Goal: Task Accomplishment & Management: Complete application form

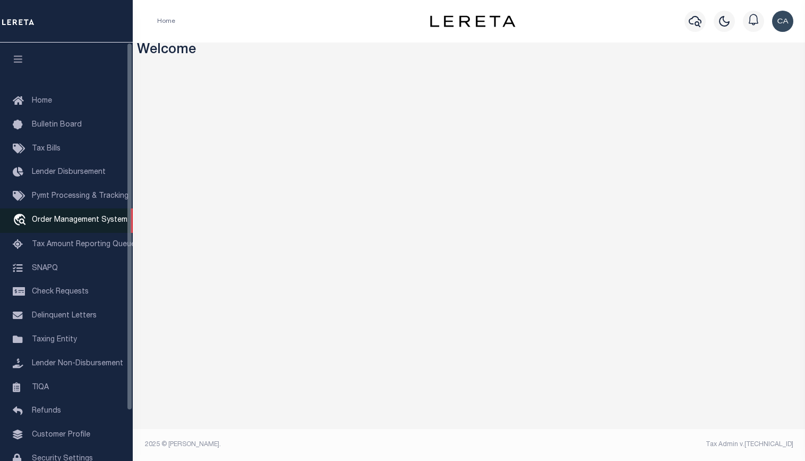
click at [86, 222] on span "Order Management System" at bounding box center [80, 219] width 96 height 7
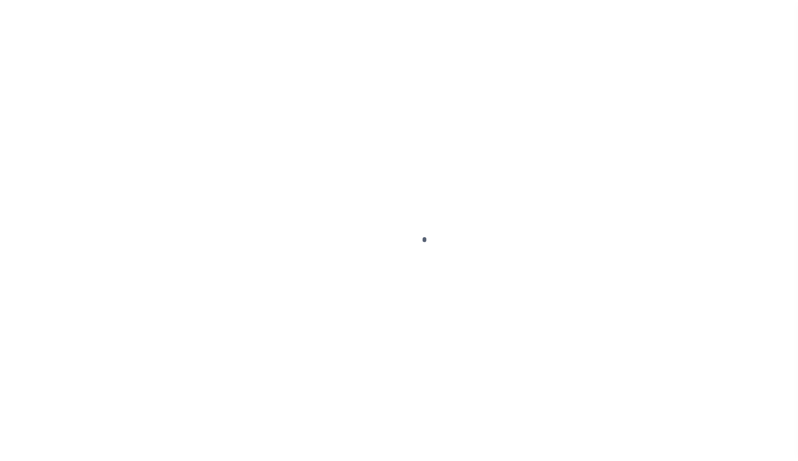
scroll to position [44, 0]
select select "200"
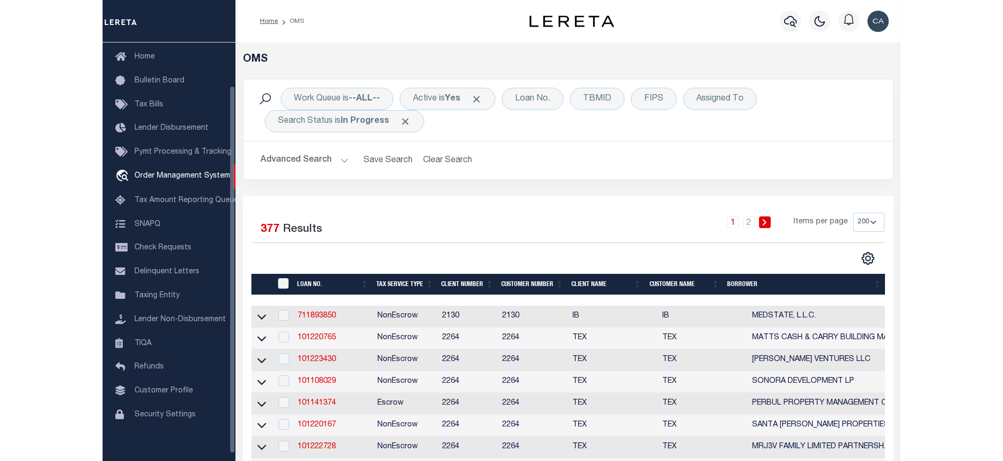
scroll to position [49, 0]
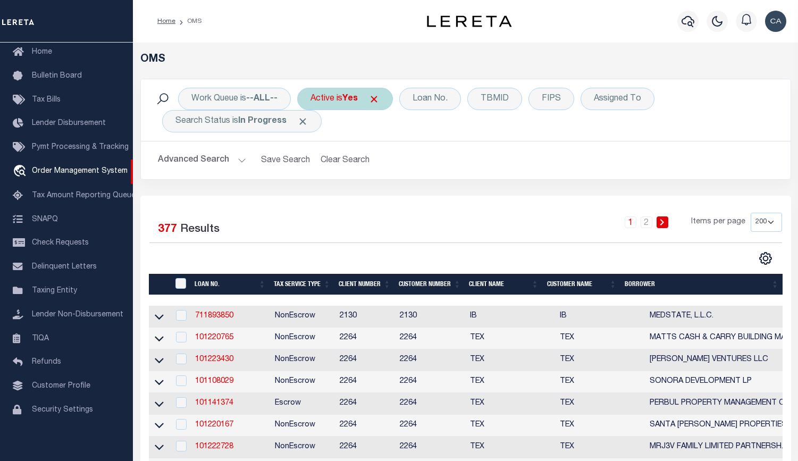
click at [377, 98] on span "Click to Remove" at bounding box center [373, 99] width 11 height 11
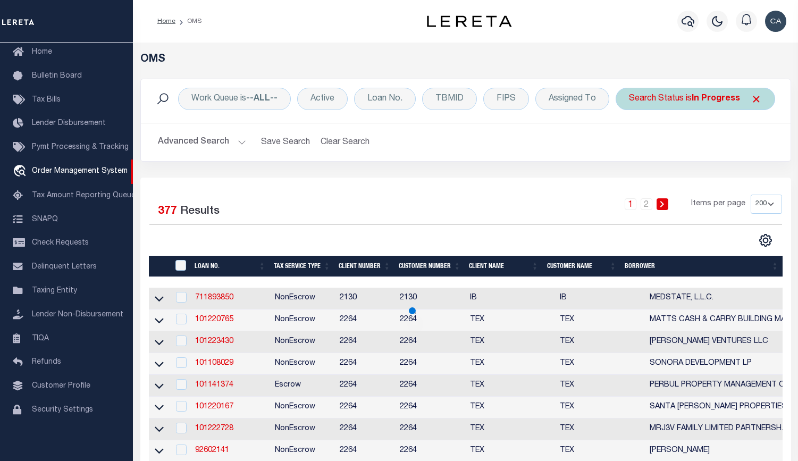
click at [751, 100] on span "Click to Remove" at bounding box center [755, 99] width 11 height 11
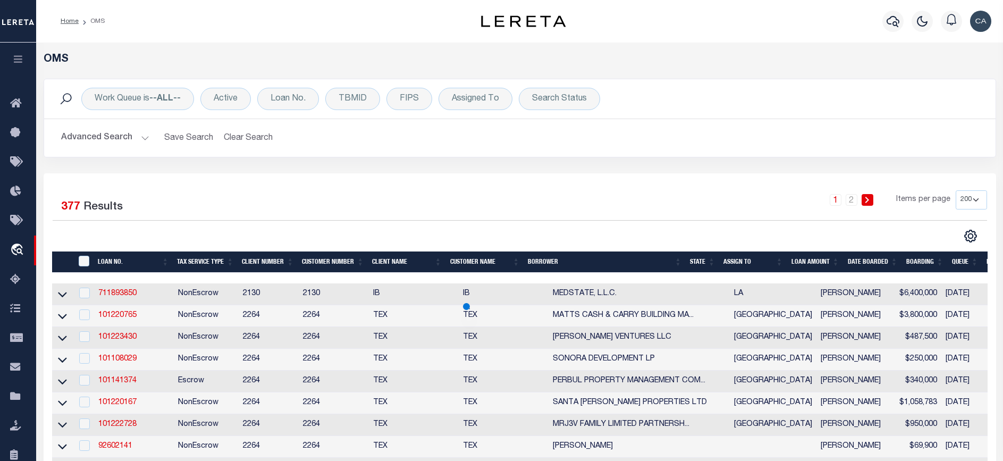
click at [501, 159] on div "Work Queue is --ALL-- Active Loan No. TBMID FIPS Assigned To Search Status Sear…" at bounding box center [520, 126] width 968 height 95
click at [290, 99] on div "Loan No." at bounding box center [288, 99] width 62 height 22
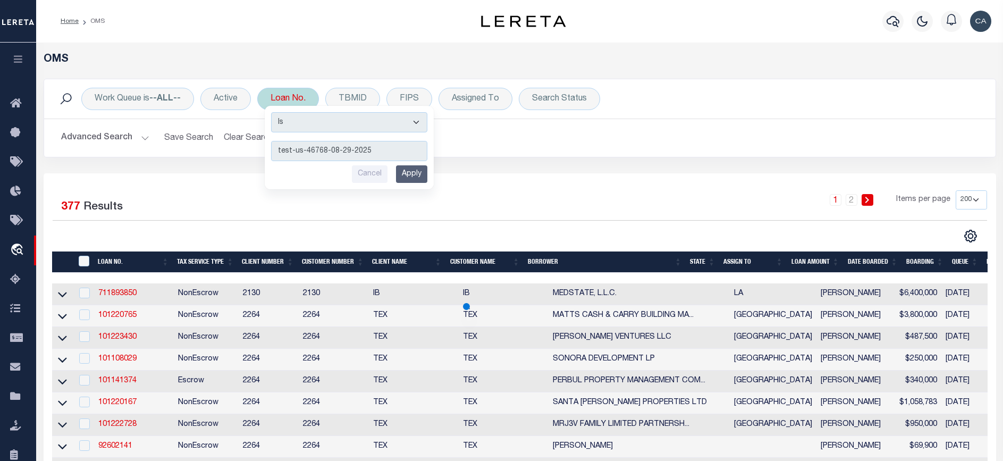
click at [406, 179] on input "Apply" at bounding box center [411, 174] width 31 height 18
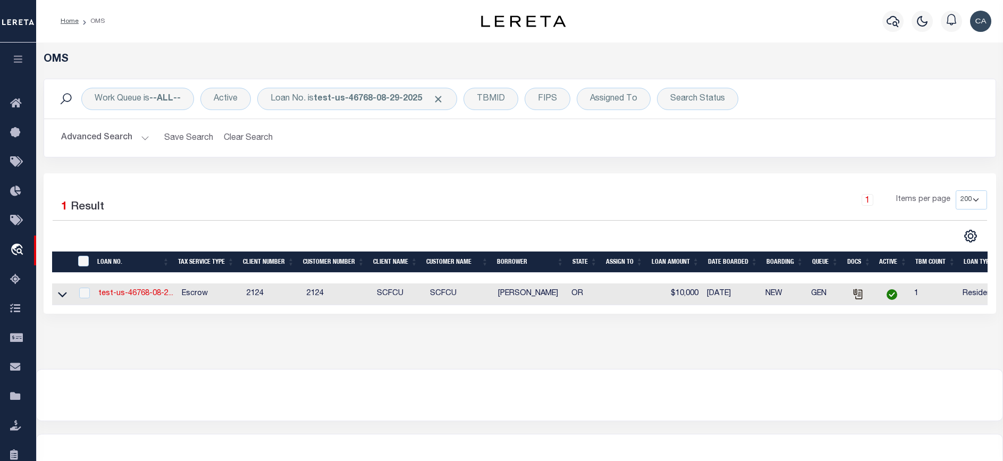
click at [152, 286] on td "test-us-46768-08-2..." at bounding box center [135, 294] width 83 height 22
checkbox input "true"
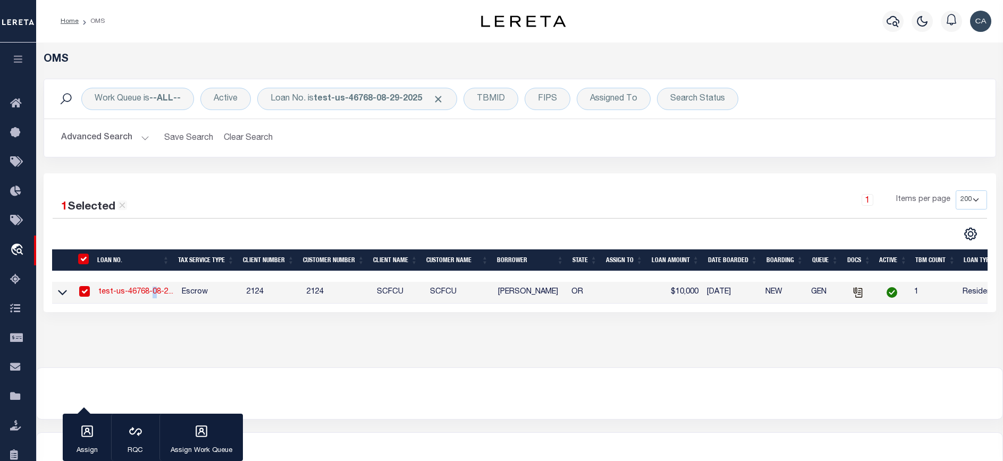
drag, startPoint x: 152, startPoint y: 286, endPoint x: 146, endPoint y: 292, distance: 9.0
click at [146, 292] on link "test-us-46768-08-2..." at bounding box center [135, 291] width 75 height 7
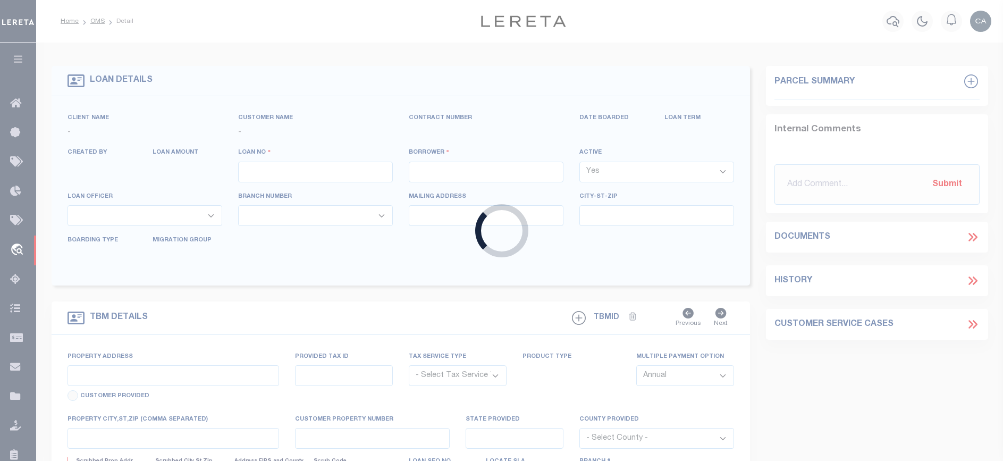
type input "test-us-46768-08-29-2025"
type input "[PERSON_NAME]"
select select
type input "[STREET_ADDRESS]"
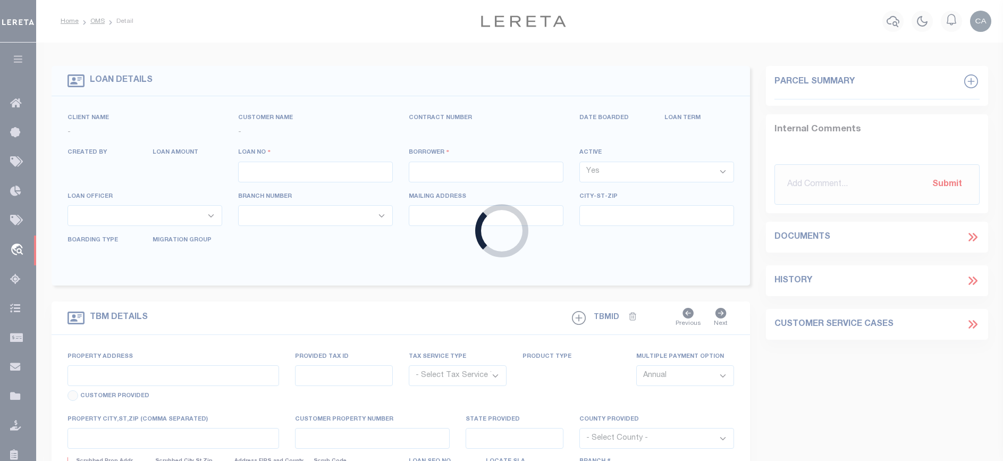
type input "[GEOGRAPHIC_DATA] OR 97005-2483"
type input "[DATE]"
select select "10"
select select "Escrow"
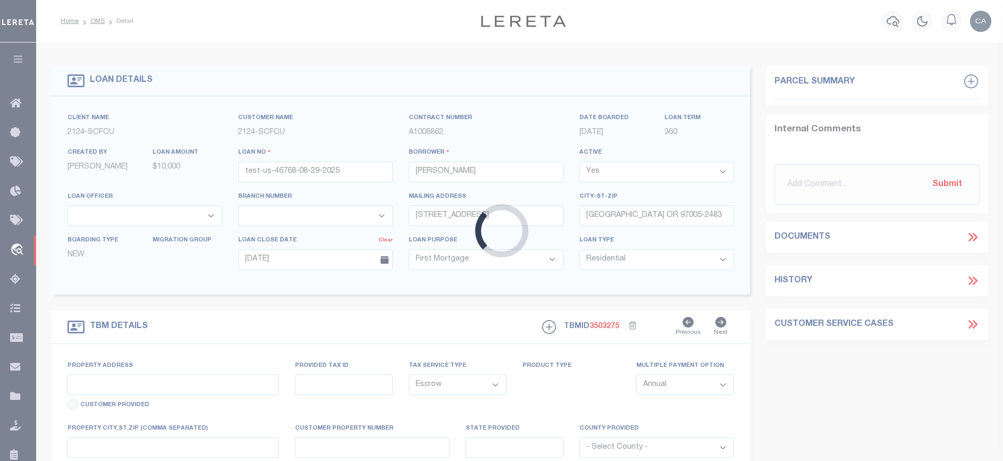
select select "4718"
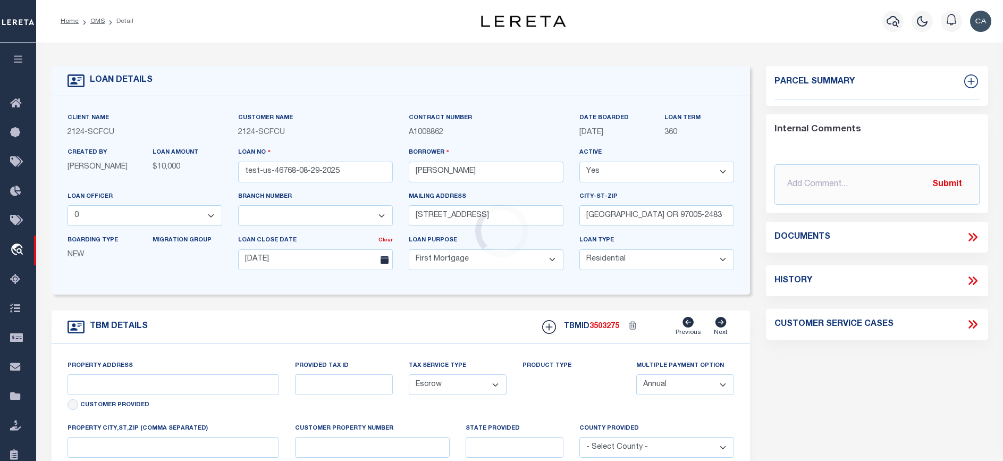
type input "[STREET_ADDRESS]"
type input "1"
type input "[GEOGRAPHIC_DATA] OR 97005-2483"
type input "1302"
type input "OR"
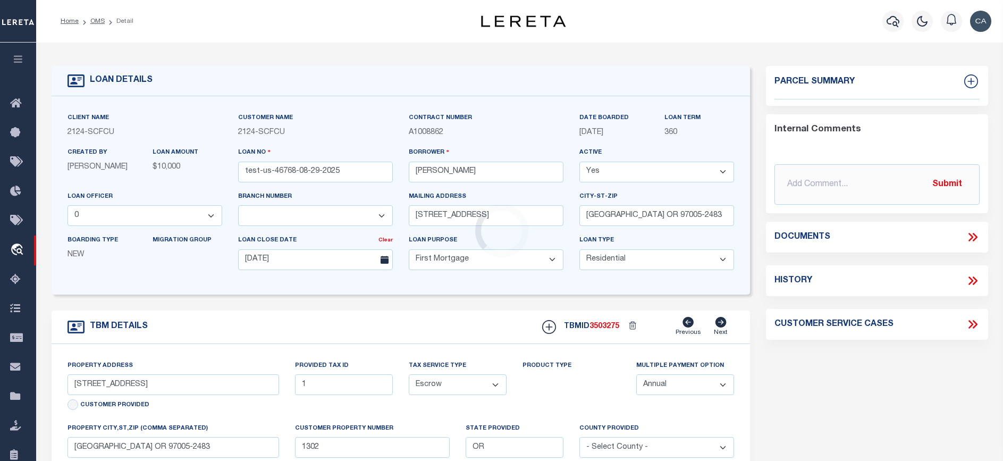
select select
select select "2359"
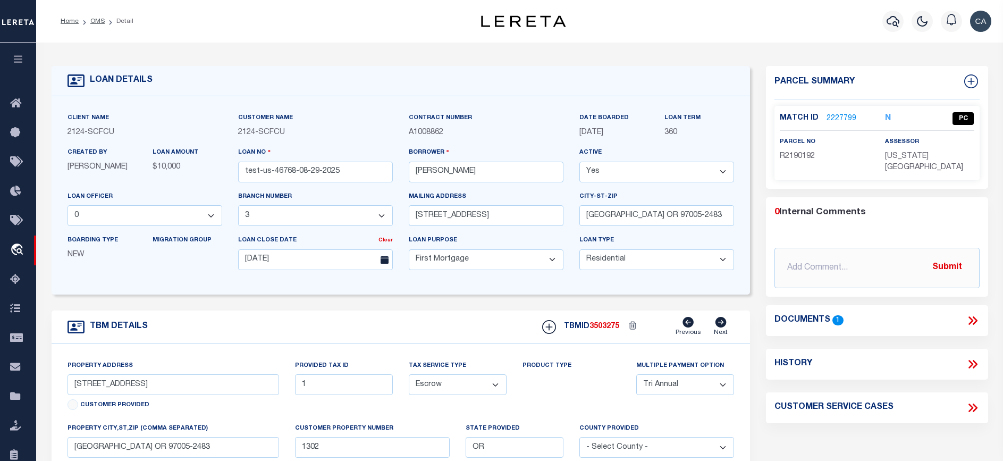
drag, startPoint x: 692, startPoint y: 268, endPoint x: 688, endPoint y: 272, distance: 6.4
click at [692, 268] on select "- Select Loan Type - Commercial Residential" at bounding box center [656, 259] width 155 height 21
click at [210, 319] on div "TBM DETAILS TBMID 3503275 Previous Next" at bounding box center [401, 326] width 698 height 33
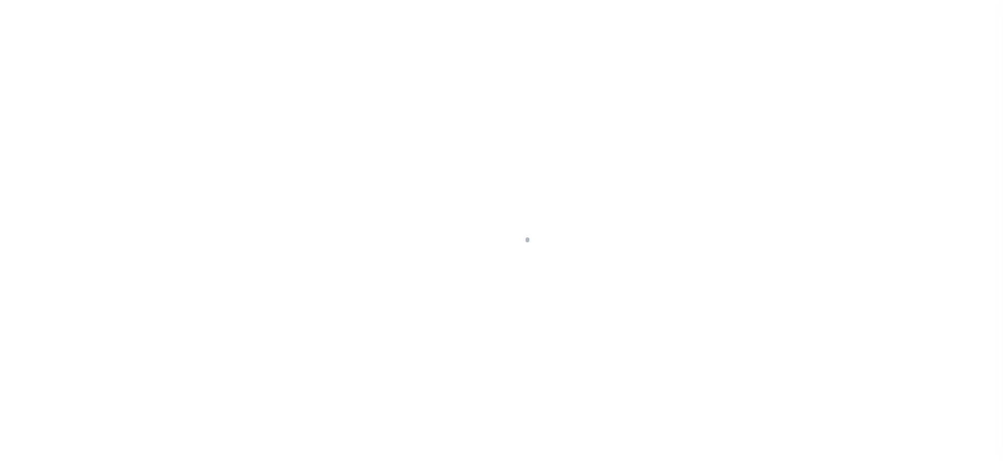
type input "test-us-46768-08-29-2025"
type input "[PERSON_NAME]"
select select
type input "[STREET_ADDRESS]"
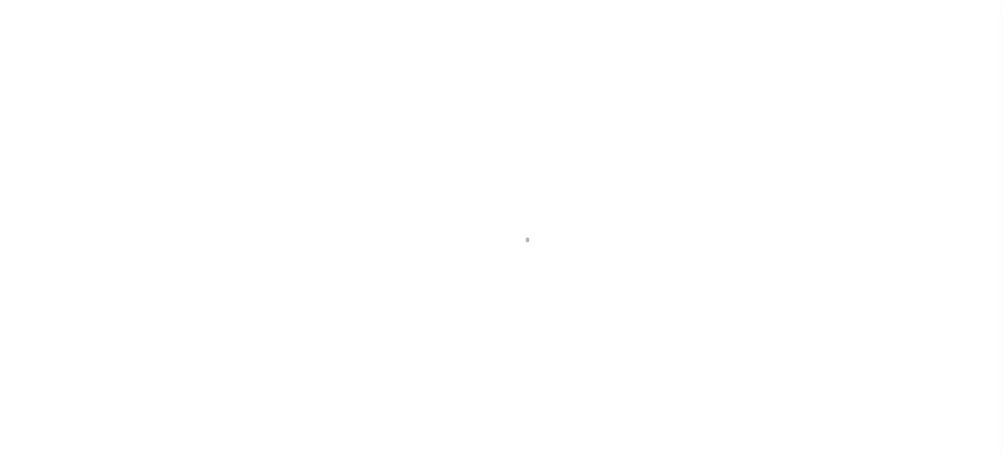
type input "[GEOGRAPHIC_DATA] OR 97005-2483"
type input "[DATE]"
select select "10"
select select "Escrow"
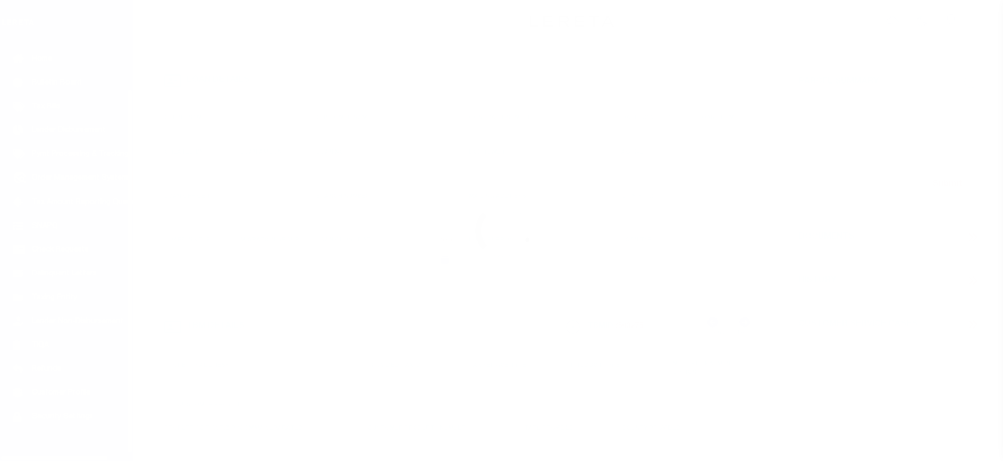
type input "[STREET_ADDRESS]"
type input "1"
type input "[GEOGRAPHIC_DATA] OR 97005-2483"
type input "1302"
type input "OR"
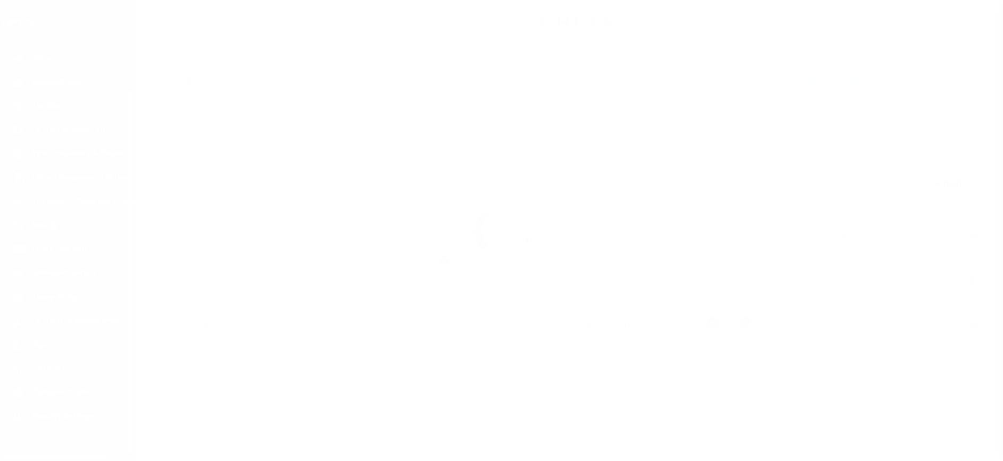
select select
select select "4718"
select select "2359"
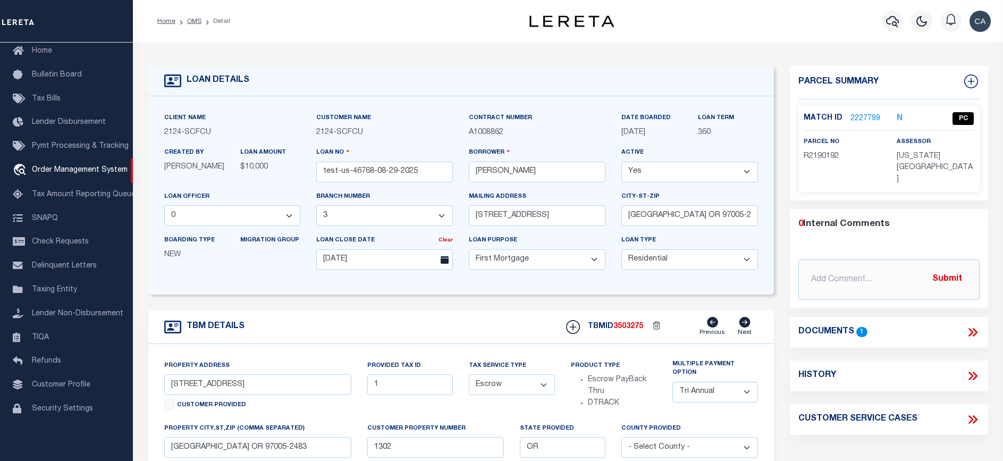
scroll to position [106, 0]
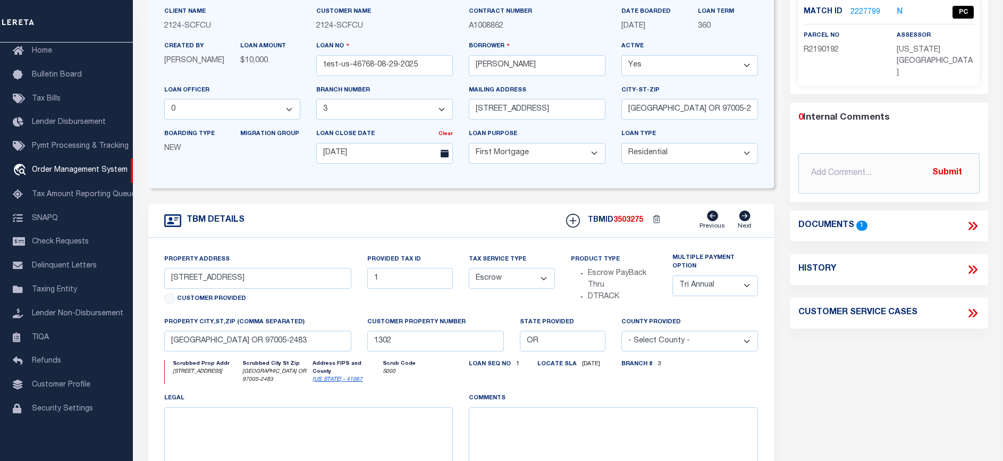
click at [973, 210] on div "Documents 1" at bounding box center [889, 225] width 198 height 31
click at [971, 219] on icon at bounding box center [972, 226] width 14 height 14
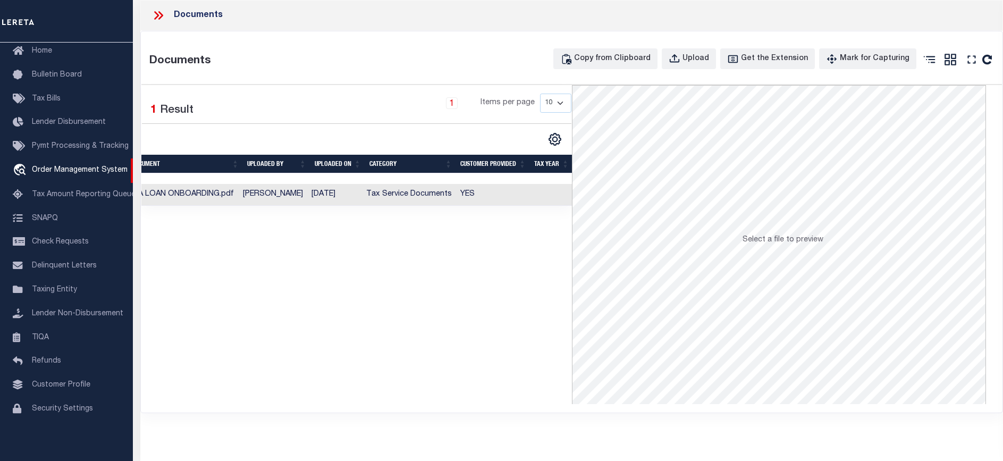
scroll to position [0, 0]
click at [156, 17] on icon at bounding box center [156, 15] width 5 height 9
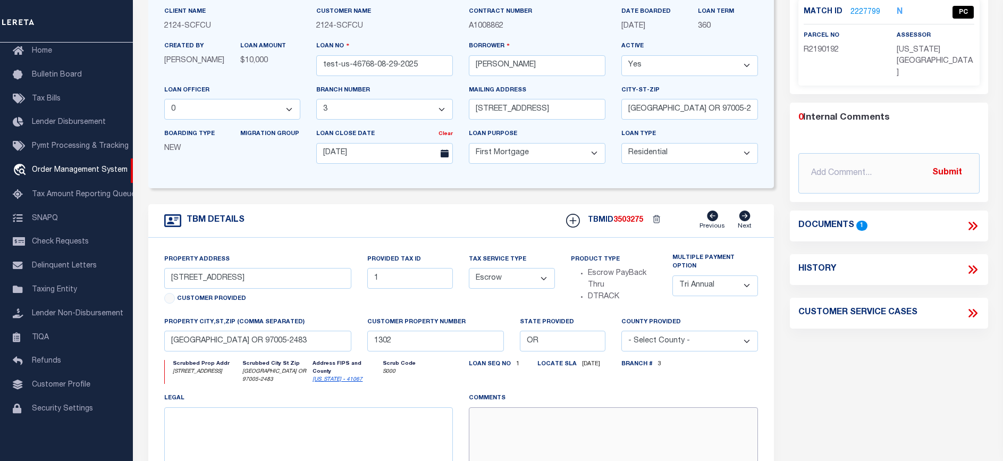
click at [594, 425] on textarea at bounding box center [613, 440] width 289 height 67
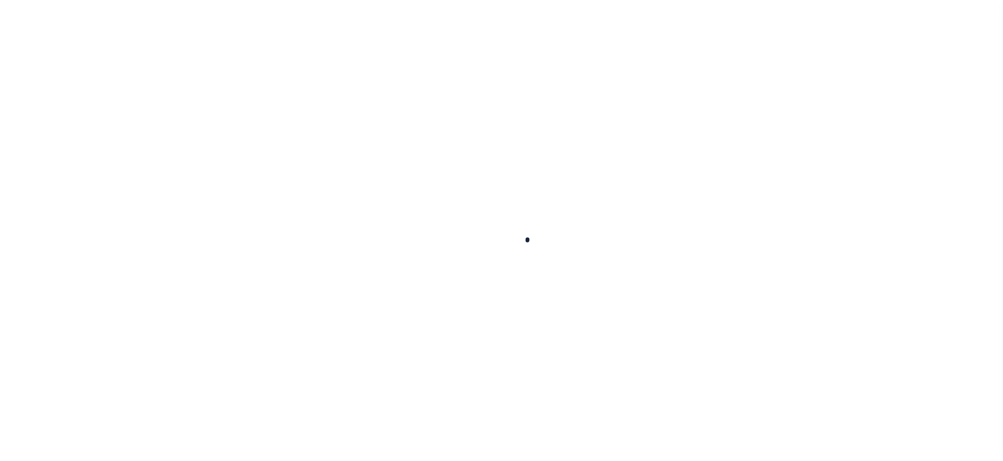
type input "test-us-46768-08-29-2025"
type input "[PERSON_NAME]"
select select
type input "[STREET_ADDRESS]"
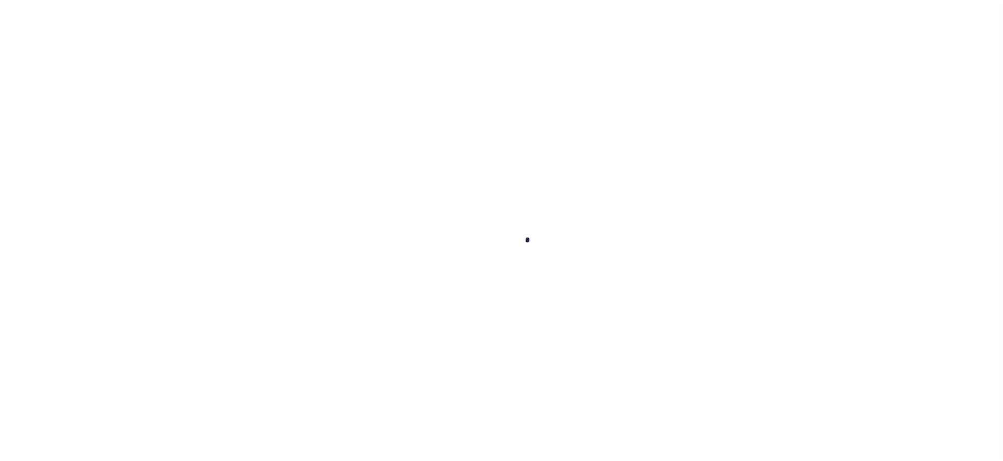
type input "[GEOGRAPHIC_DATA] OR 97005-2483"
type input "[DATE]"
select select "10"
select select "Escrow"
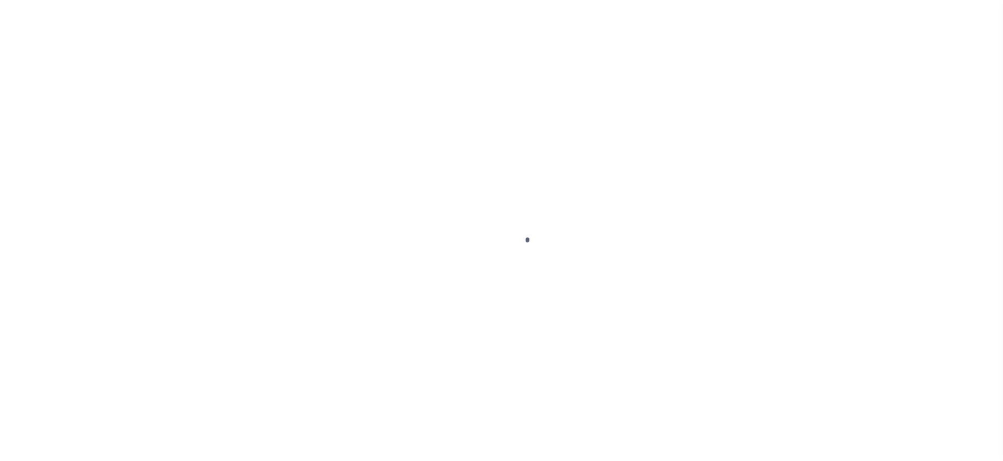
type input "[STREET_ADDRESS]"
type input "1"
type input "[GEOGRAPHIC_DATA] OR 97005-2483"
type input "1302"
type input "OR"
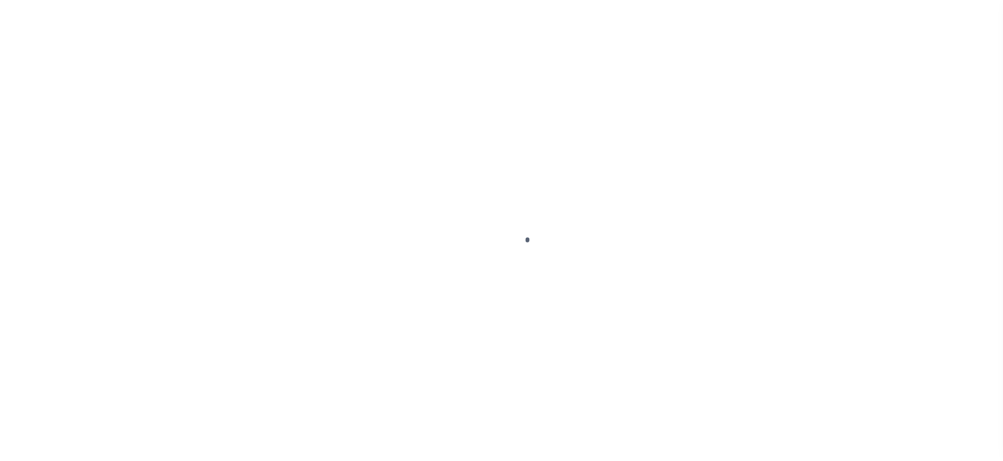
select select
select select "4718"
select select "2359"
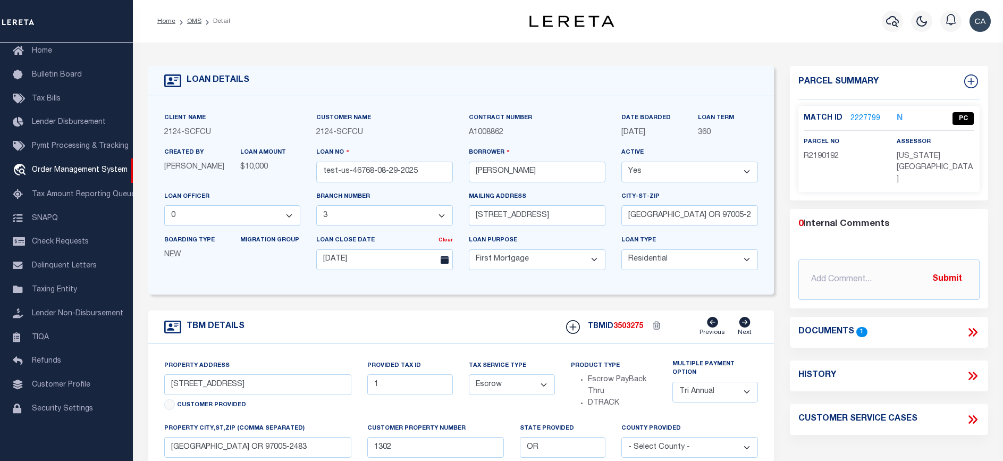
click at [982, 325] on div "Documents 1" at bounding box center [889, 332] width 198 height 14
click at [967, 325] on icon at bounding box center [972, 332] width 14 height 14
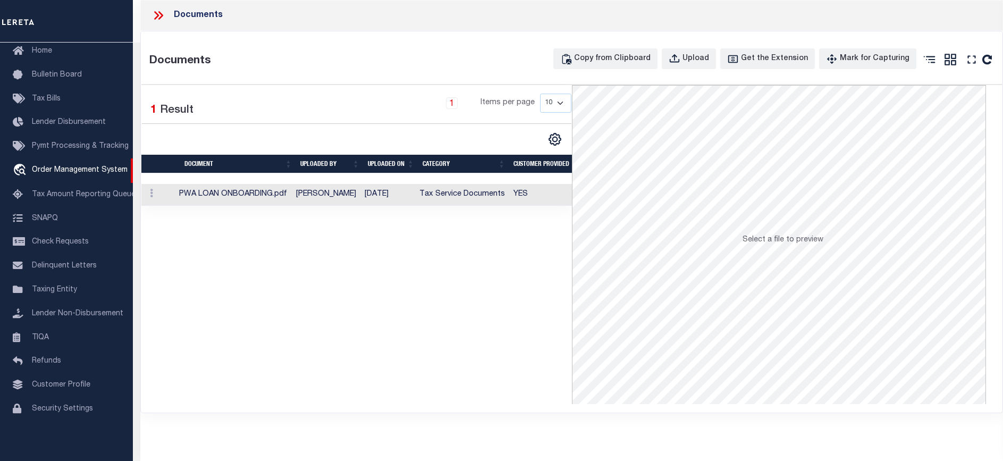
click at [431, 184] on td "Tax Service Documents" at bounding box center [462, 195] width 94 height 22
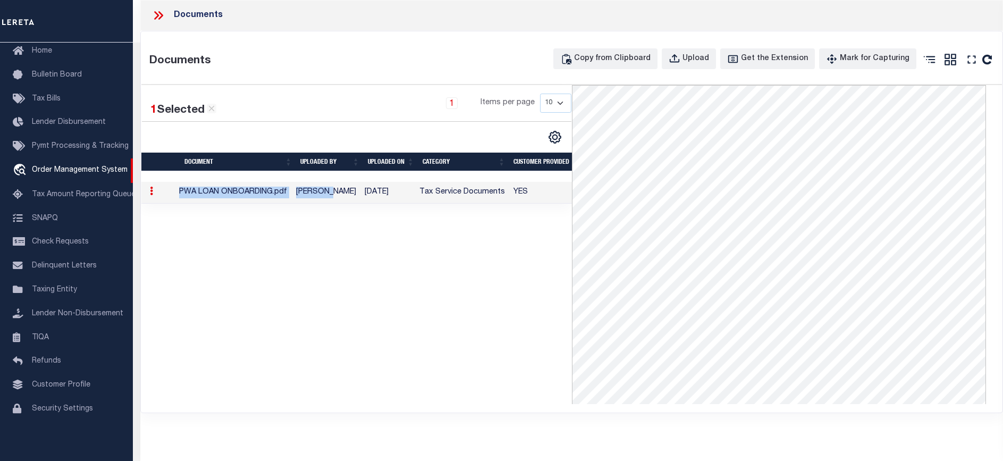
drag, startPoint x: 182, startPoint y: 192, endPoint x: 332, endPoint y: 193, distance: 149.8
click at [332, 193] on tr "PWA LOAN ONBOARDING.pdf Carlos Contreres 08/29/2025 Tax Service Documents YES" at bounding box center [414, 193] width 547 height 22
drag, startPoint x: 332, startPoint y: 193, endPoint x: 342, endPoint y: 224, distance: 31.9
click at [342, 224] on div "1 Selected 1 Result 1 Items per page 10 25 50 100" at bounding box center [356, 244] width 430 height 319
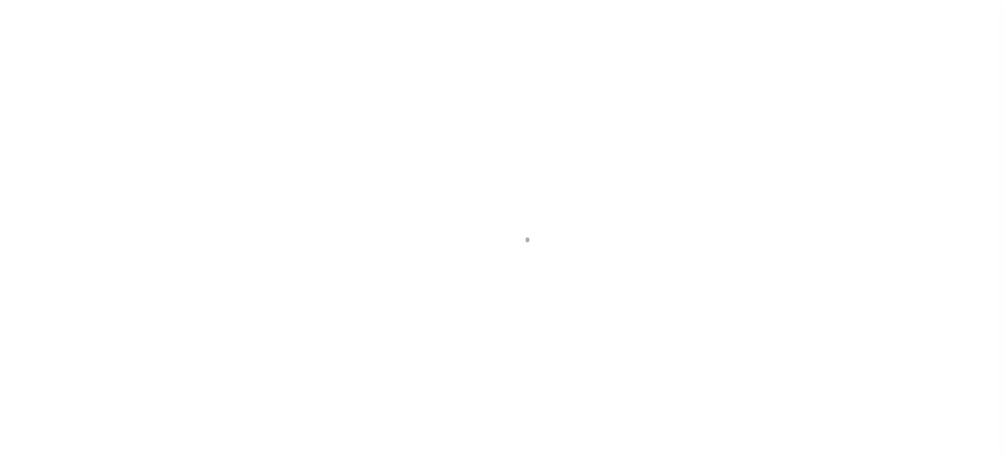
select select "10"
select select "Escrow"
type input "[STREET_ADDRESS]"
type input "1"
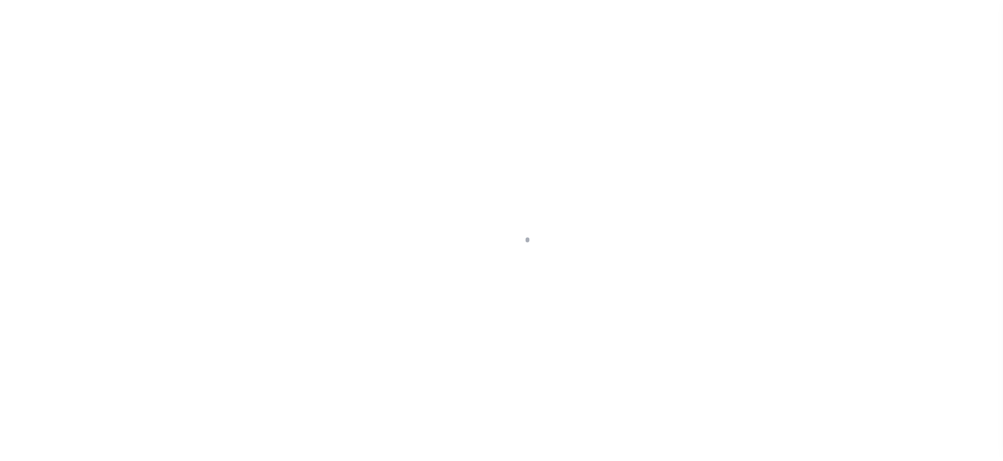
type input "[GEOGRAPHIC_DATA] OR 97005-2483"
type input "1302"
type input "OR"
select select
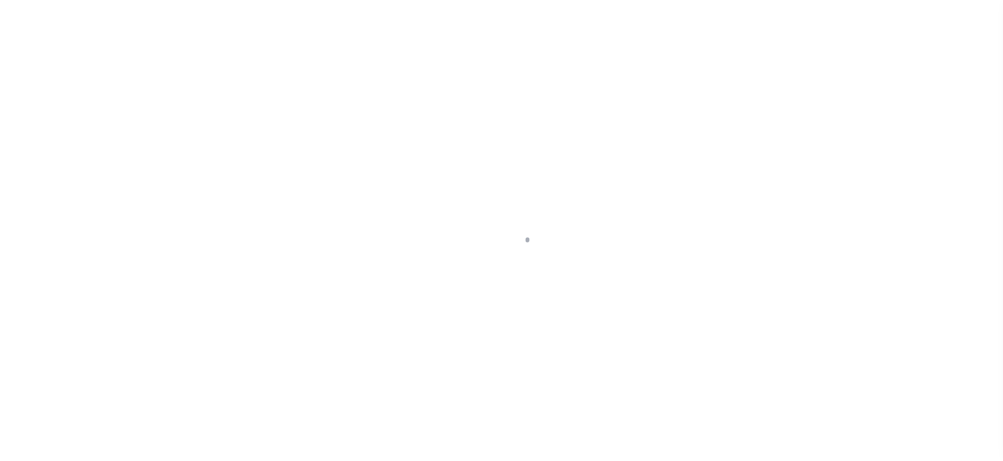
select select "4718"
select select "2359"
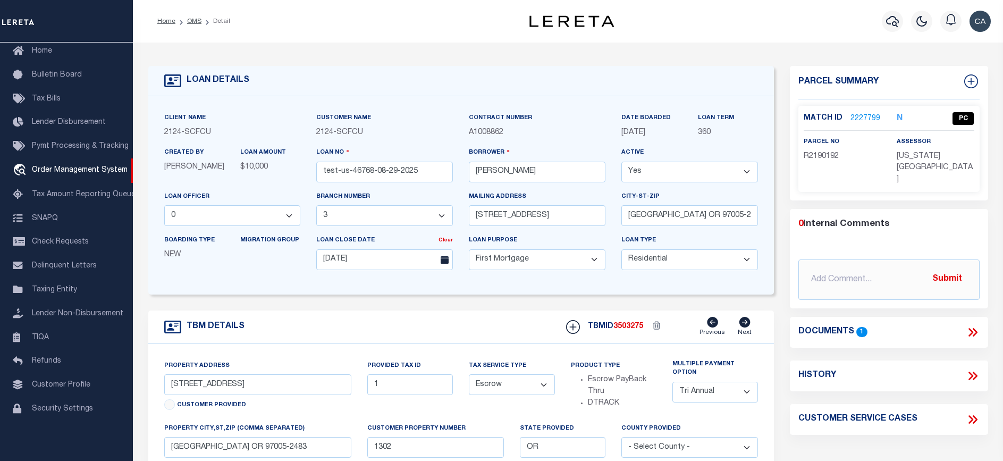
click at [863, 118] on link "2227799" at bounding box center [865, 118] width 30 height 11
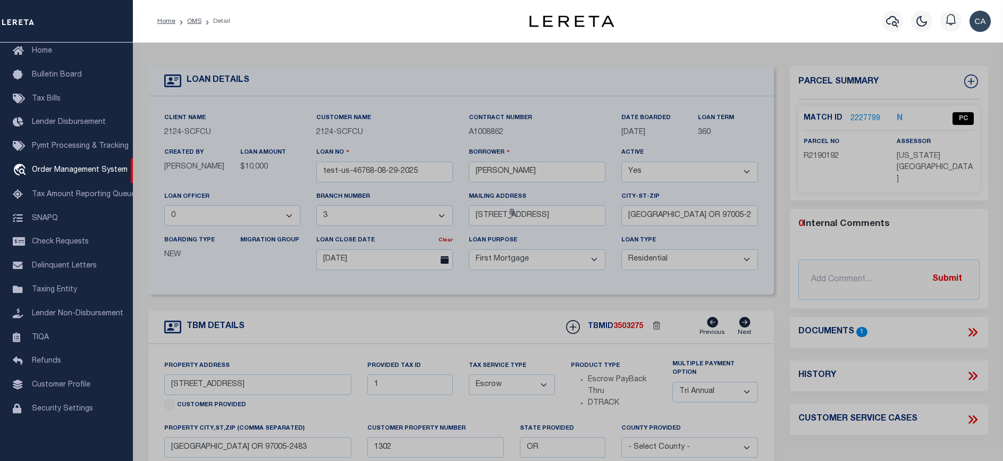
checkbox input "false"
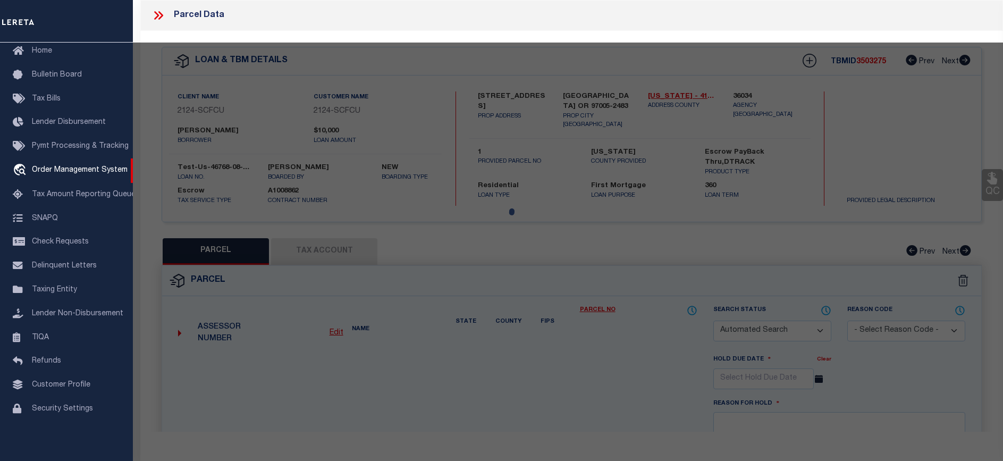
select select "PC"
type input "TE,CHARLES H"
select select "ATL"
select select "ADD"
type input "13875 SW MERIDIAN ST , #141"
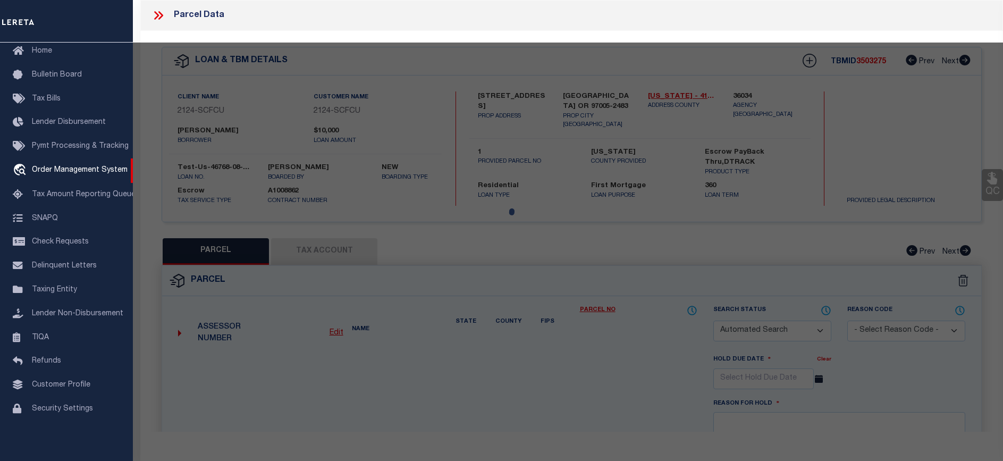
checkbox input "false"
type input "BEAVERTON, OR 97005"
type textarea "LOFTS AT 45 CENTRAL CONDO SUPP NO. 5: ANNEX STG 6, LOT 141"
